Goal: Transaction & Acquisition: Purchase product/service

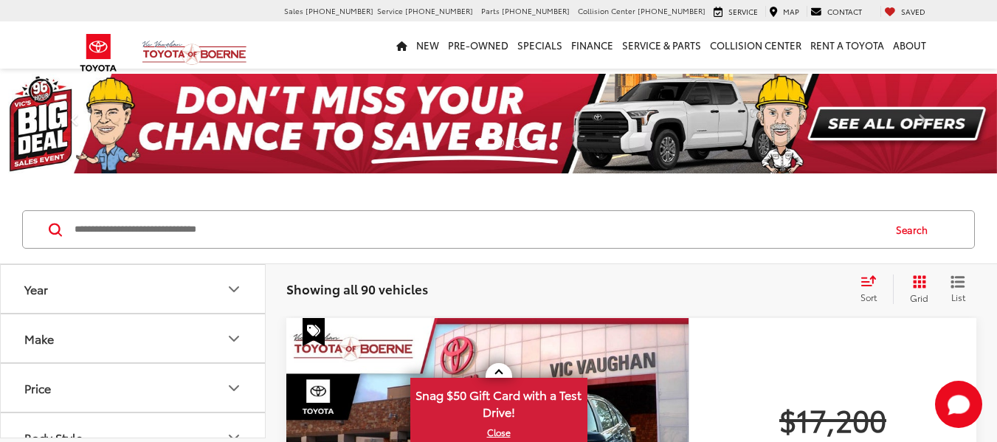
click at [872, 297] on span "Sort" at bounding box center [869, 297] width 16 height 13
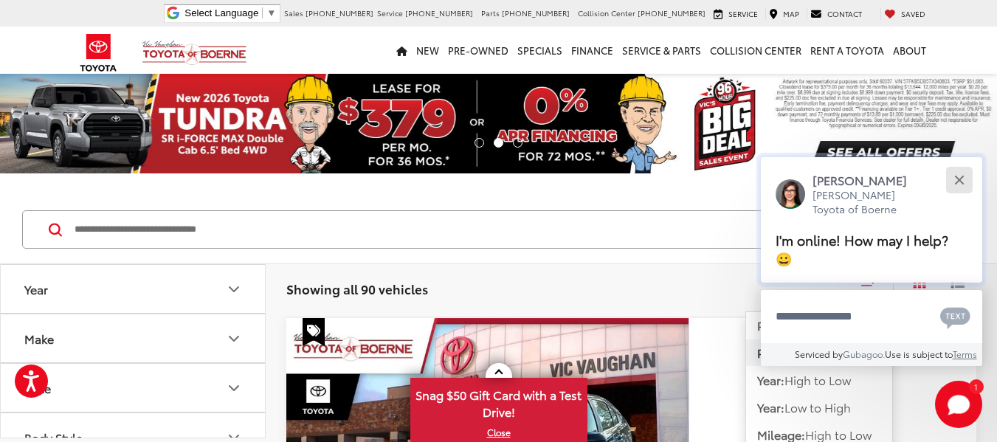
click at [952, 180] on button "Close" at bounding box center [959, 181] width 32 height 32
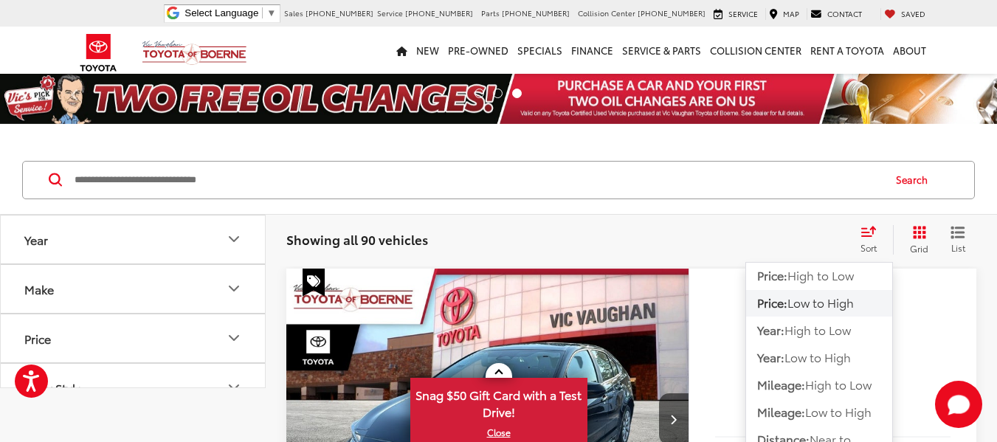
click at [843, 348] on span "Low to High" at bounding box center [818, 356] width 66 height 17
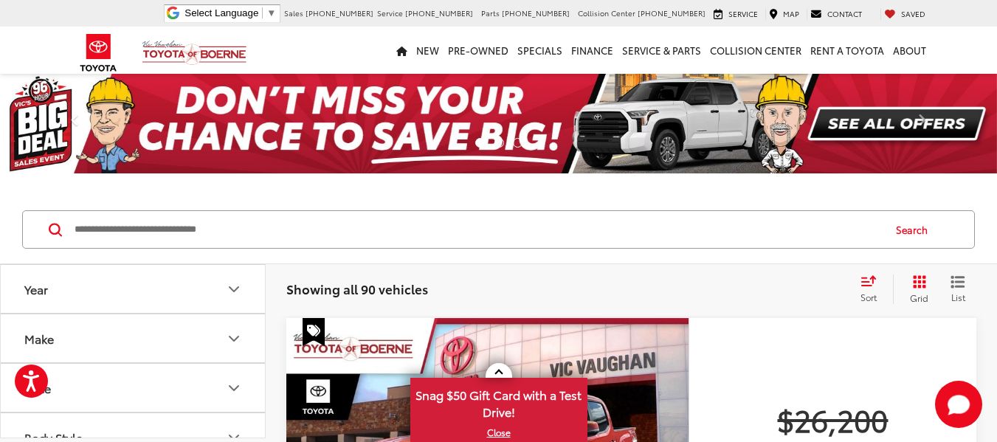
click at [870, 293] on span "Sort" at bounding box center [869, 297] width 16 height 13
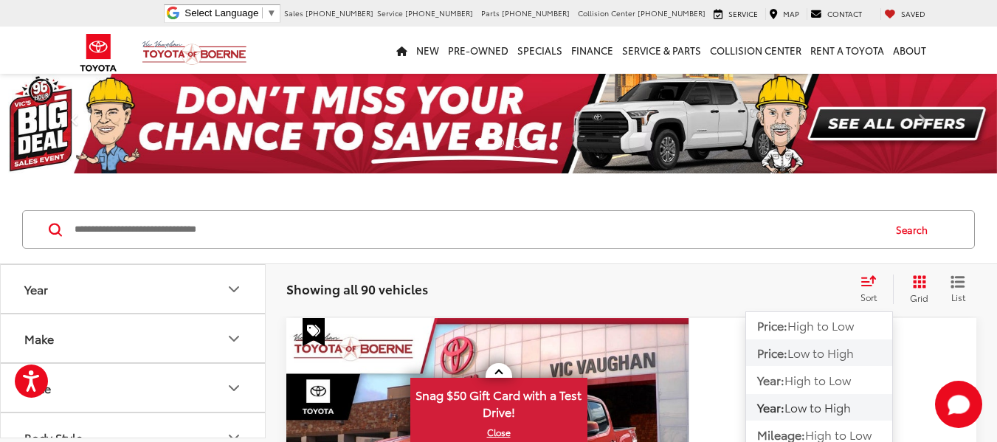
click at [821, 352] on span "Low to High" at bounding box center [821, 352] width 66 height 17
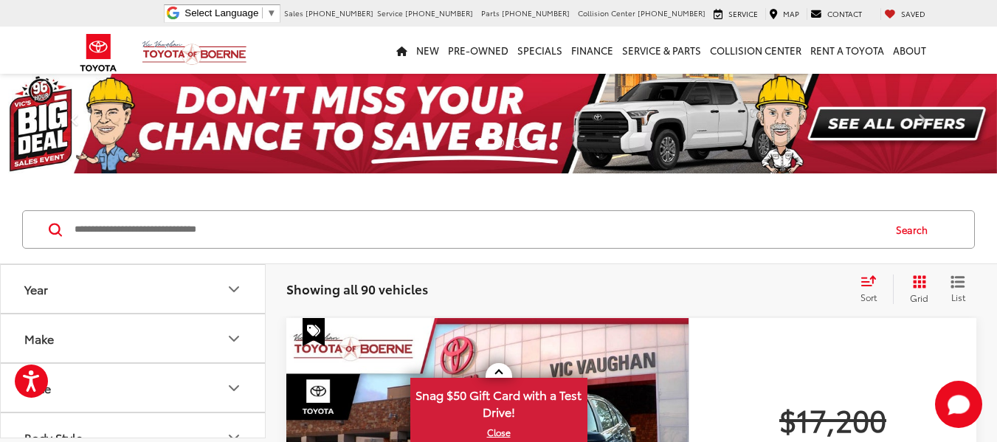
click at [768, 238] on input "Search by Make, Model, or Keyword" at bounding box center [477, 229] width 809 height 35
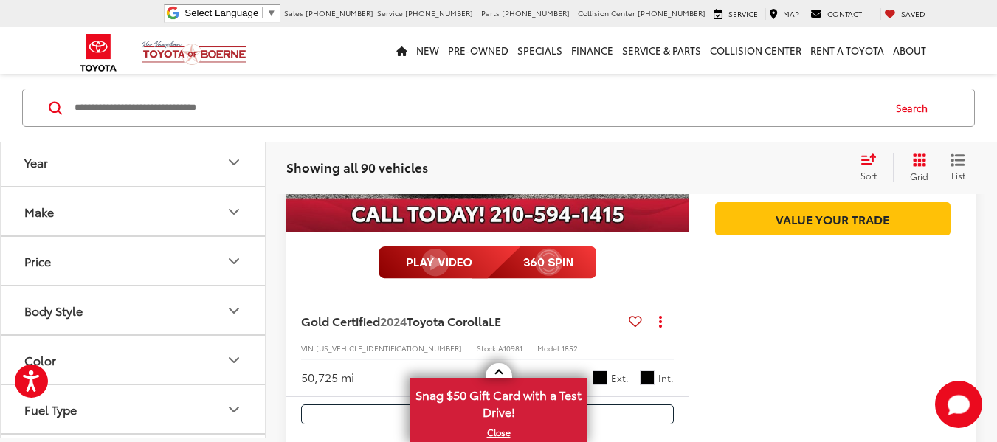
scroll to position [397, 0]
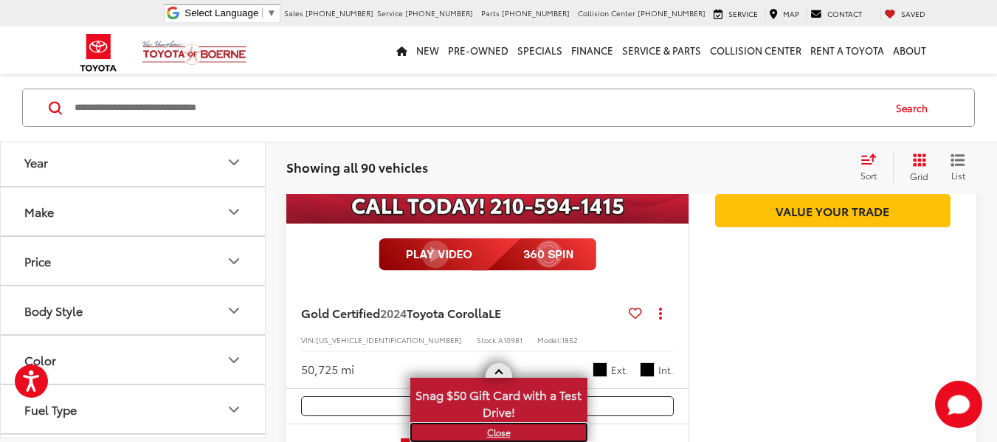
click at [502, 431] on link "X" at bounding box center [499, 432] width 174 height 16
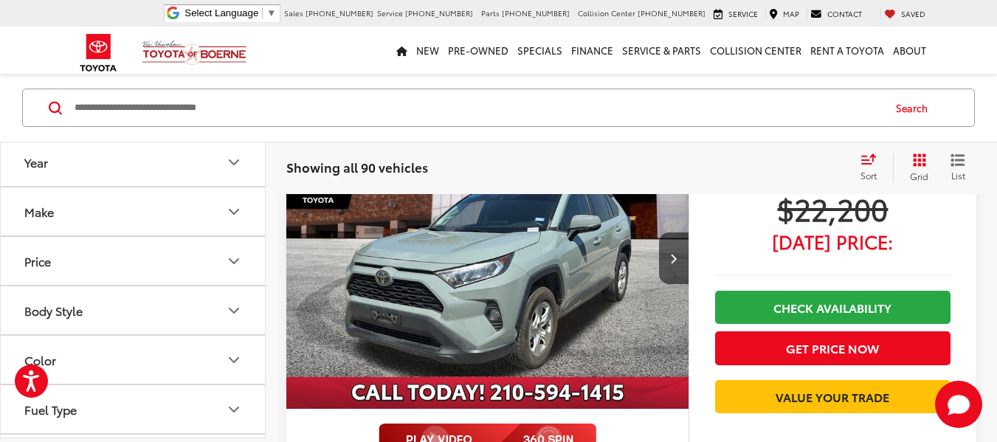
scroll to position [6185, 0]
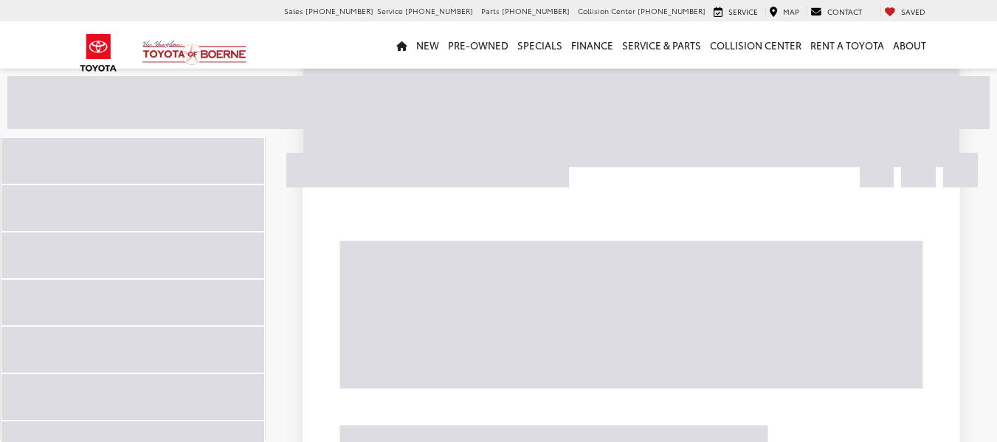
scroll to position [127, 0]
